Goal: Check status: Check status

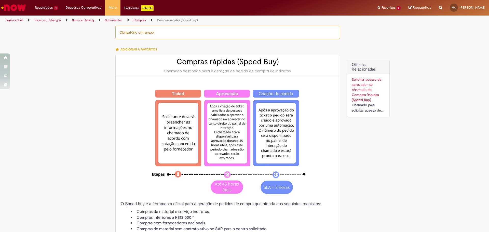
select select "**********"
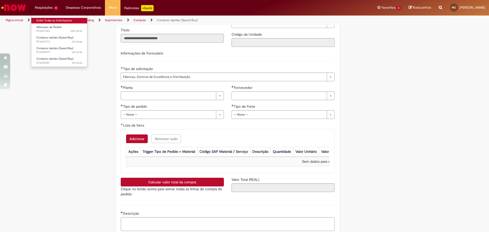
click at [52, 19] on link "Exibir Todas as Solicitações" at bounding box center [59, 21] width 56 height 6
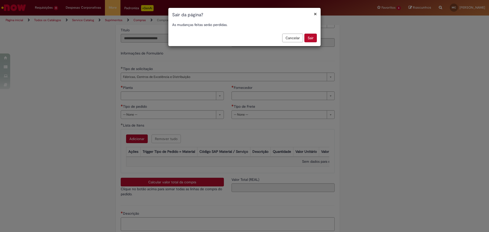
click at [308, 39] on button "Sair" at bounding box center [311, 38] width 12 height 9
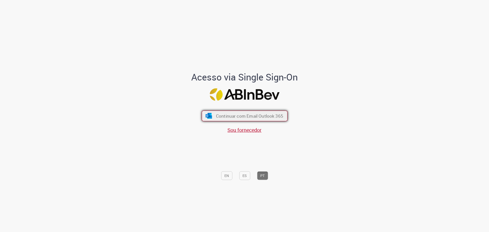
click at [243, 114] on span "Continuar com Email Outlook 365" at bounding box center [249, 116] width 67 height 6
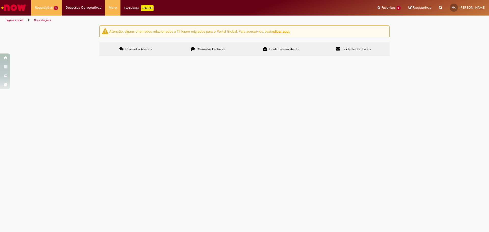
click at [0, 0] on span "[PERSON_NAME] não consegue auterar o valor no sistema de 5.267,48 para 4.508,21…" at bounding box center [0, 0] width 0 height 0
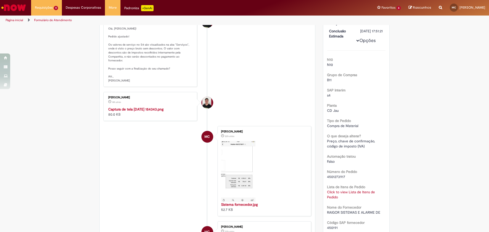
scroll to position [102, 0]
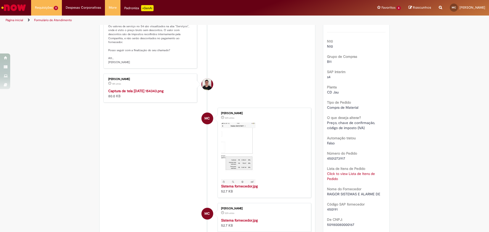
click at [146, 88] on img "Histórico de tíquete" at bounding box center [150, 88] width 85 height 0
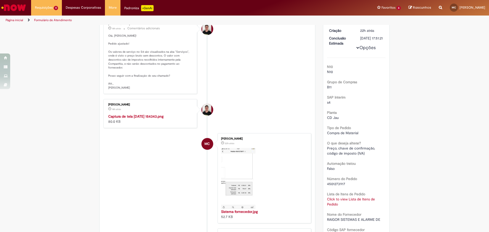
scroll to position [51, 0]
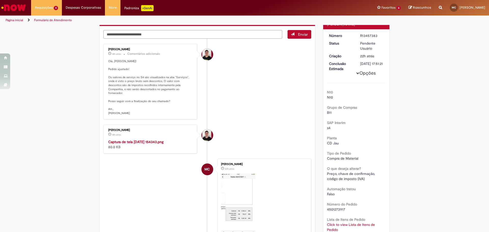
click at [148, 139] on img "Histórico de tíquete" at bounding box center [150, 139] width 85 height 0
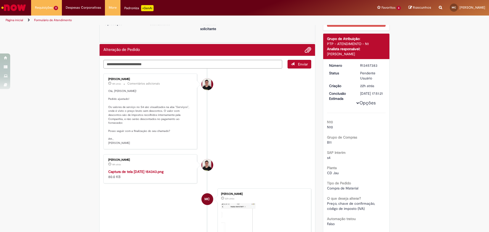
scroll to position [0, 0]
